Goal: Task Accomplishment & Management: Use online tool/utility

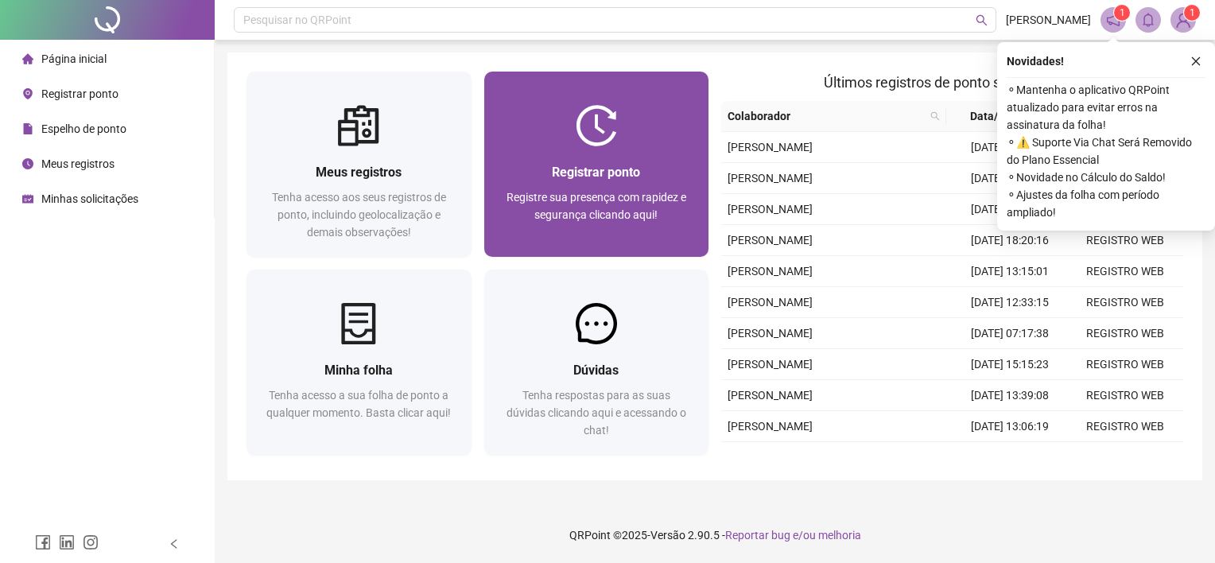
click at [615, 95] on div "Registrar ponto Registre sua presença com rapidez e segurança clicando aqui!" at bounding box center [596, 164] width 225 height 185
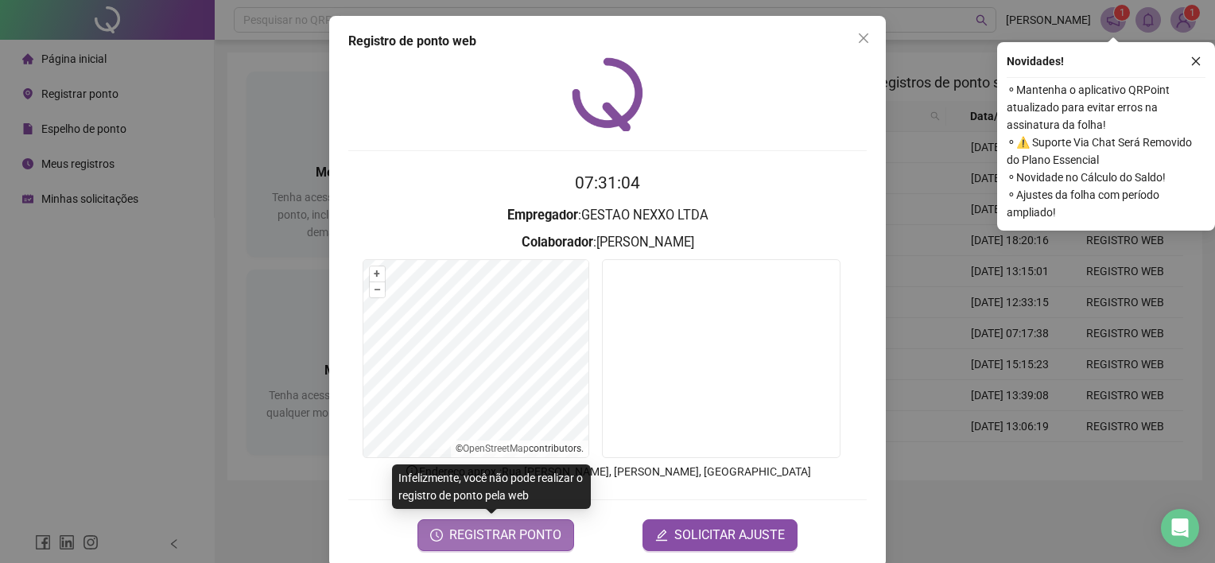
click at [524, 533] on span "REGISTRAR PONTO" at bounding box center [505, 535] width 112 height 19
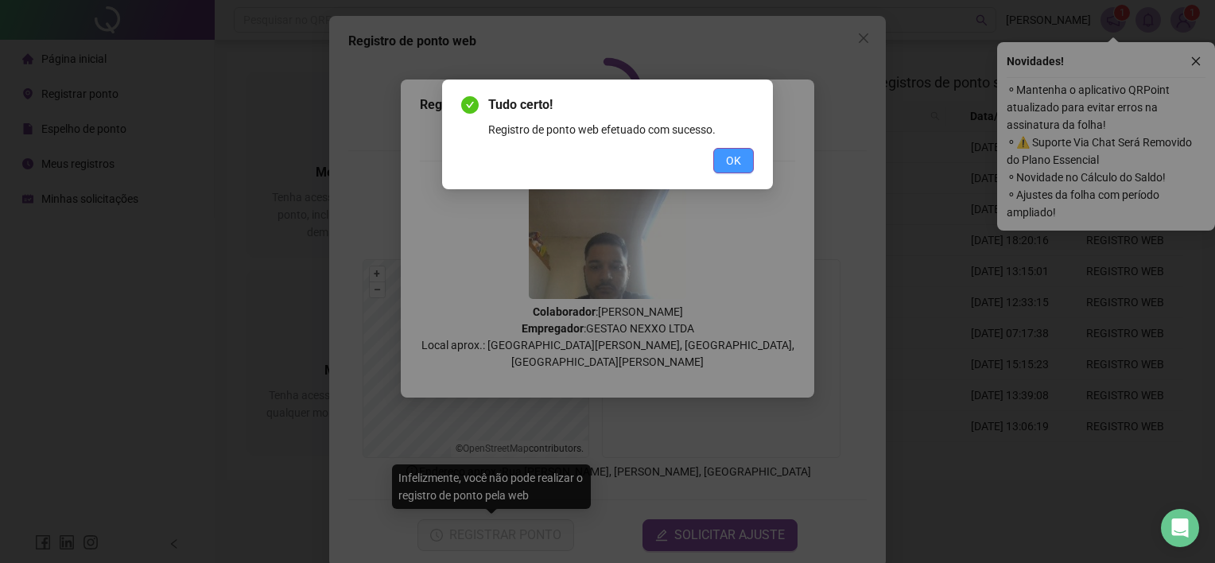
click at [747, 156] on button "OK" at bounding box center [733, 160] width 41 height 25
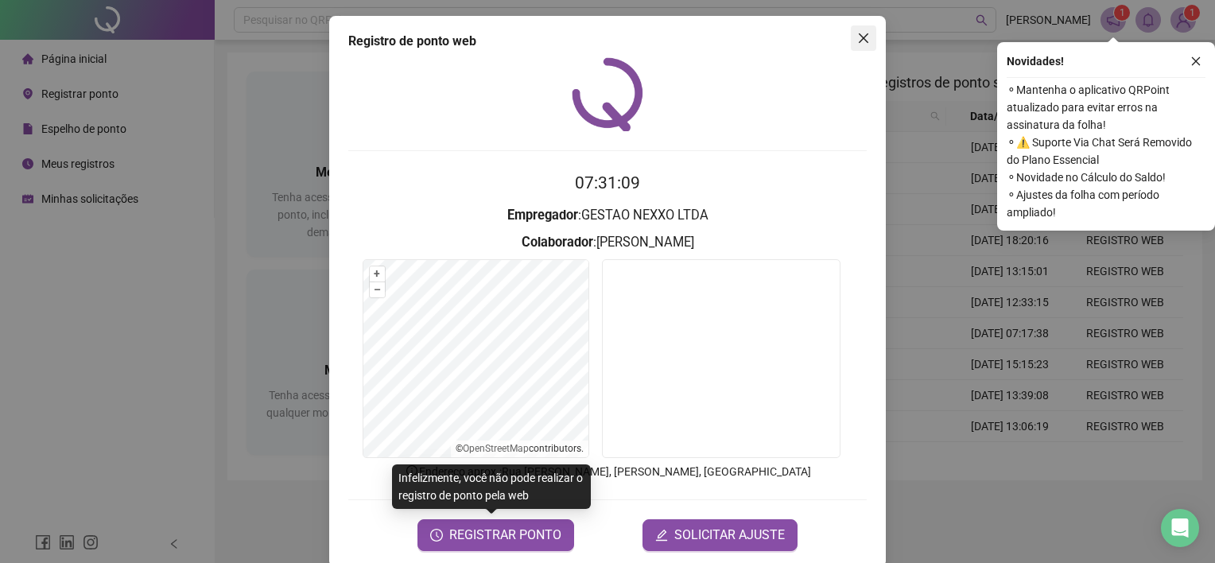
click at [863, 34] on icon "close" at bounding box center [863, 38] width 13 height 13
